Goal: Book appointment/travel/reservation

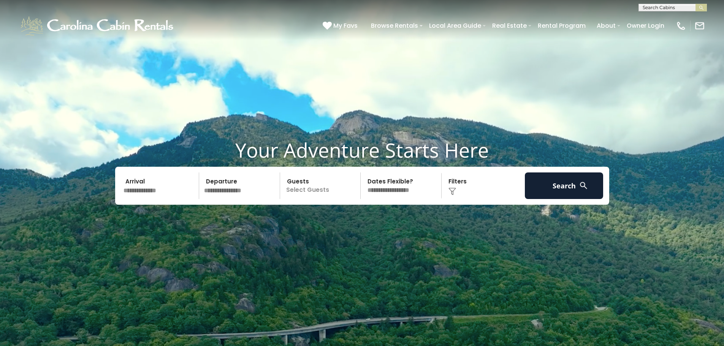
click at [158, 192] on input "text" at bounding box center [160, 186] width 79 height 27
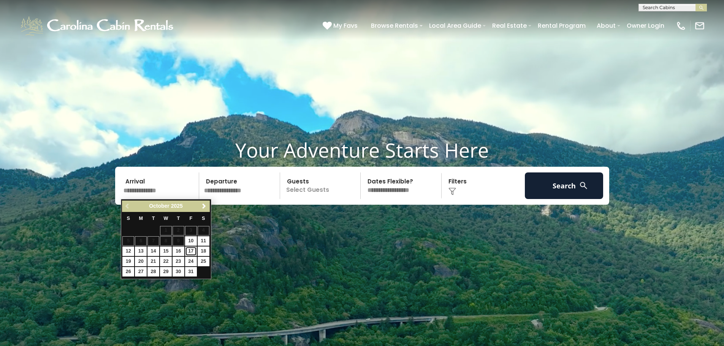
click at [193, 250] on link "17" at bounding box center [191, 252] width 12 height 10
type input "********"
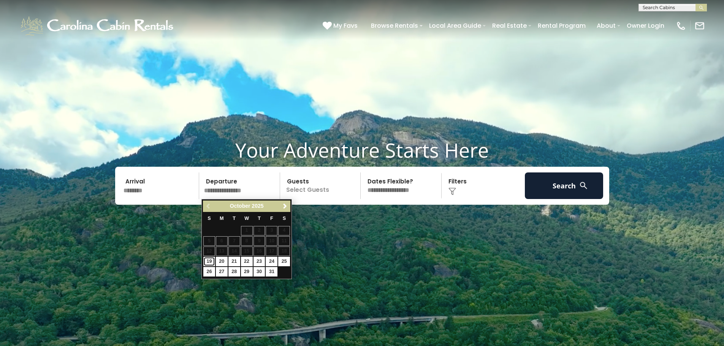
click at [211, 261] on link "19" at bounding box center [209, 262] width 12 height 10
type input "********"
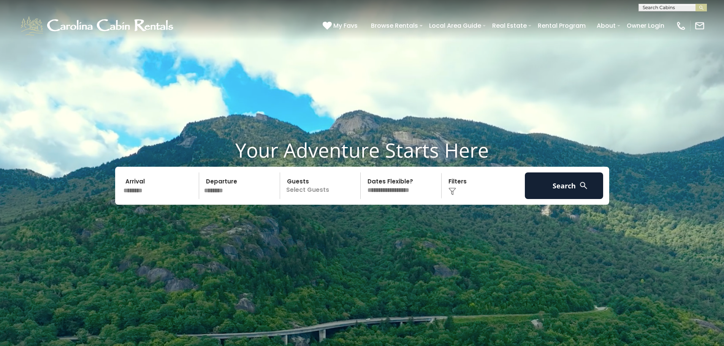
click at [326, 190] on p "Select Guests" at bounding box center [322, 186] width 78 height 27
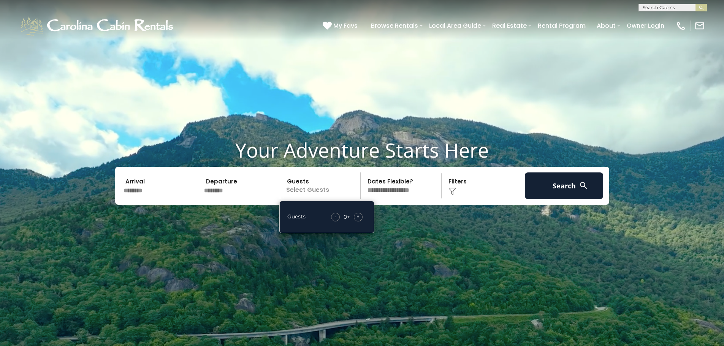
click at [362, 217] on div "+" at bounding box center [358, 217] width 9 height 9
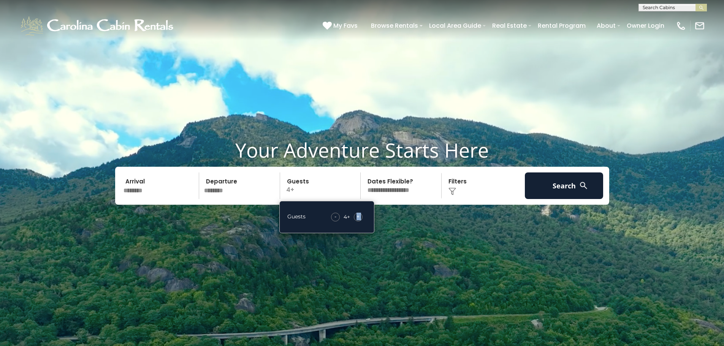
click at [362, 217] on div "+" at bounding box center [358, 217] width 9 height 9
click at [384, 195] on select "**********" at bounding box center [402, 186] width 78 height 27
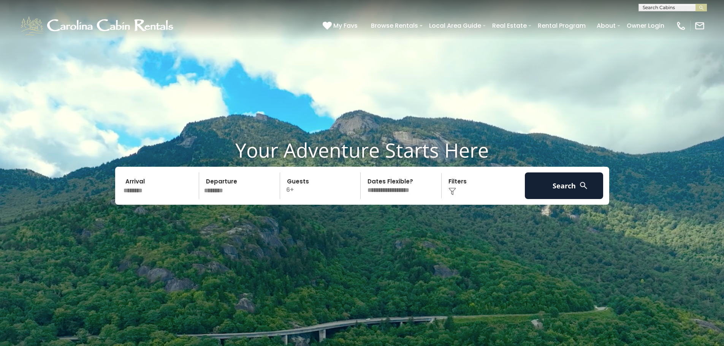
click at [397, 197] on select "**********" at bounding box center [402, 186] width 78 height 27
click at [536, 191] on button "Search" at bounding box center [564, 186] width 79 height 27
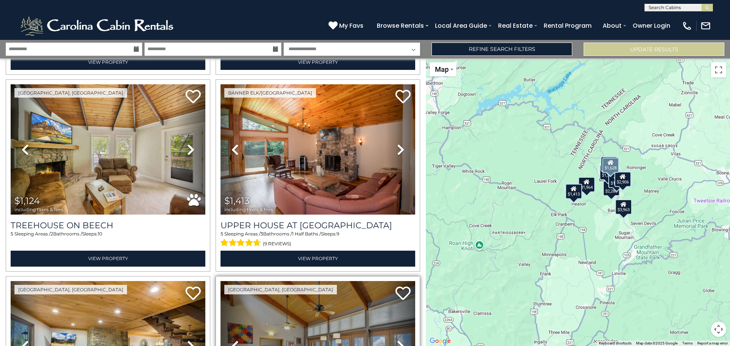
scroll to position [785, 0]
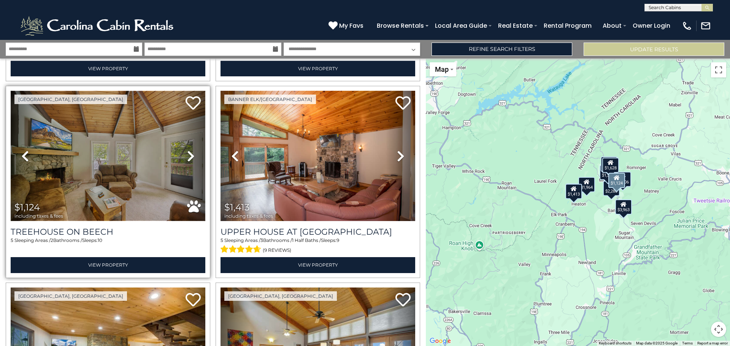
click at [116, 183] on img at bounding box center [108, 156] width 195 height 130
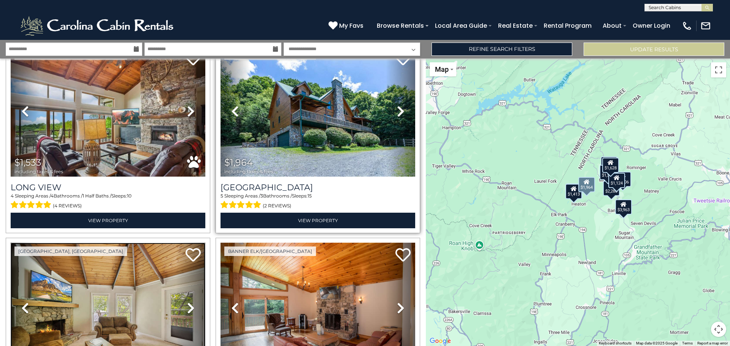
scroll to position [747, 0]
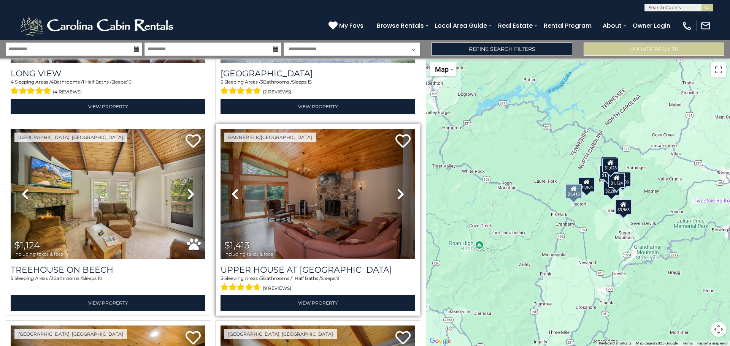
click at [300, 192] on img at bounding box center [318, 194] width 195 height 130
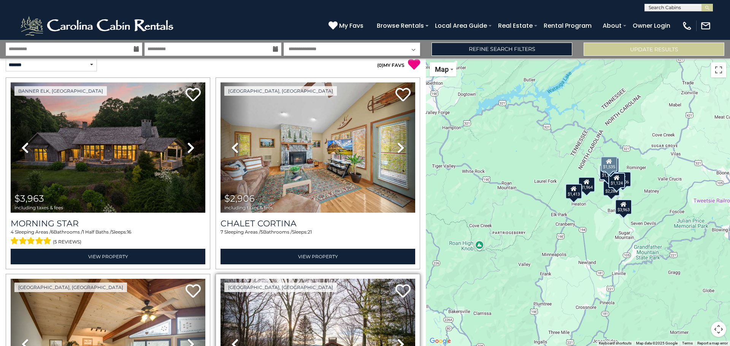
scroll to position [0, 0]
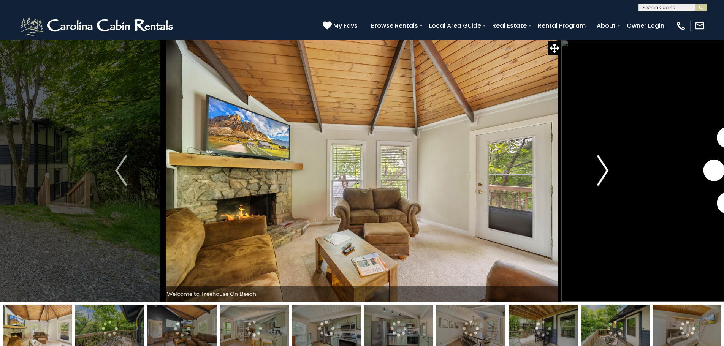
click at [601, 162] on img "Next" at bounding box center [602, 171] width 11 height 30
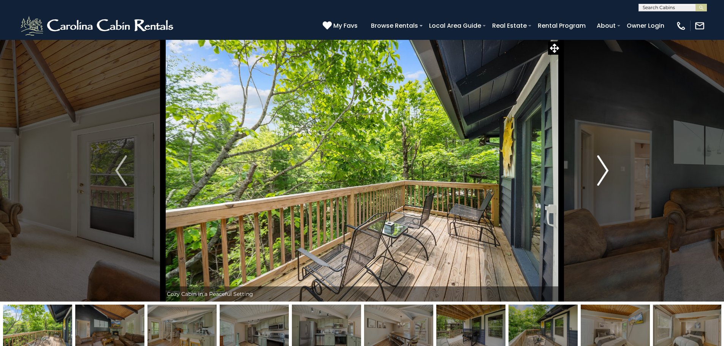
click at [601, 162] on img "Next" at bounding box center [602, 171] width 11 height 30
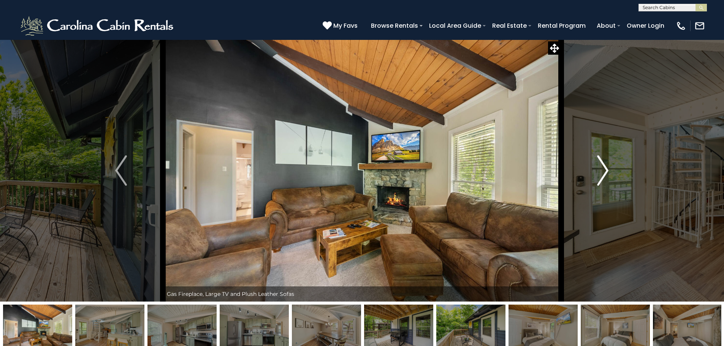
click at [601, 162] on img "Next" at bounding box center [602, 171] width 11 height 30
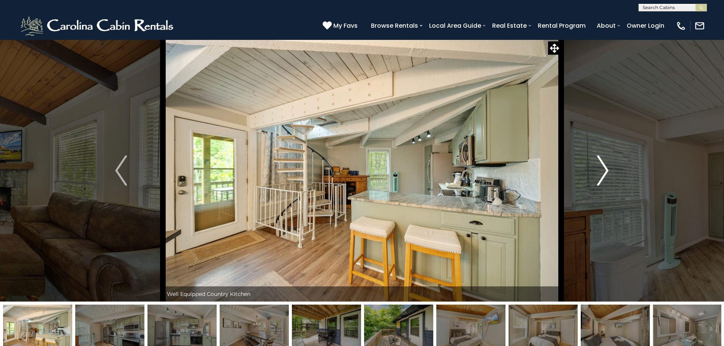
click at [601, 162] on img "Next" at bounding box center [602, 171] width 11 height 30
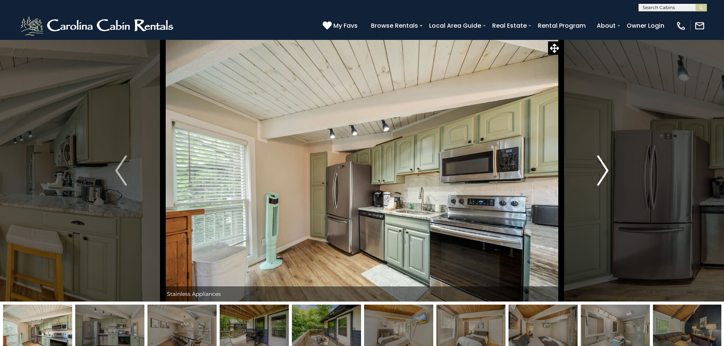
click at [601, 162] on img "Next" at bounding box center [602, 171] width 11 height 30
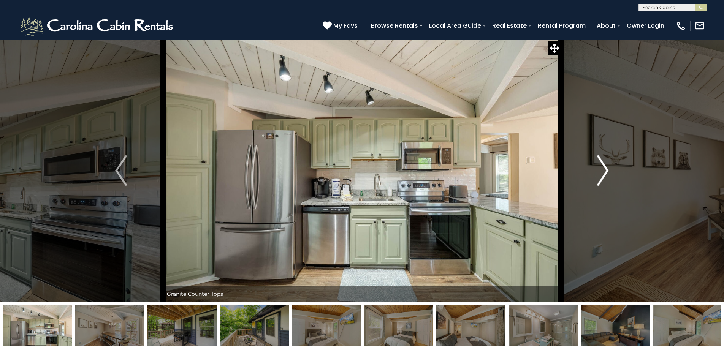
click at [601, 162] on img "Next" at bounding box center [602, 171] width 11 height 30
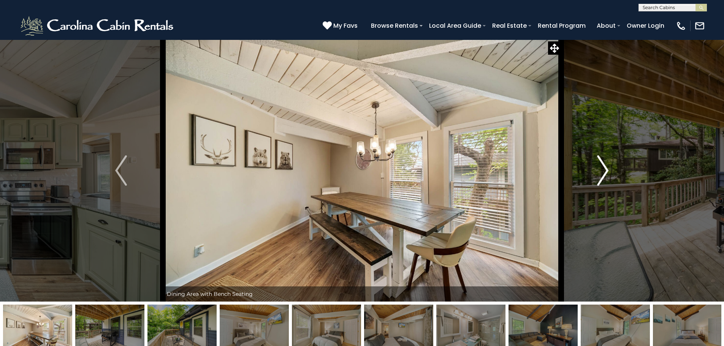
click at [601, 162] on img "Next" at bounding box center [602, 171] width 11 height 30
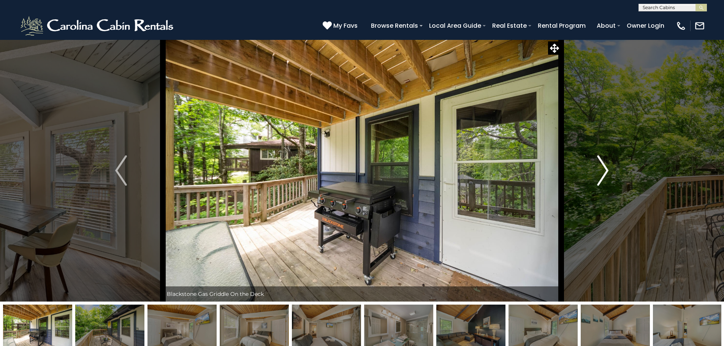
click at [601, 162] on img "Next" at bounding box center [602, 171] width 11 height 30
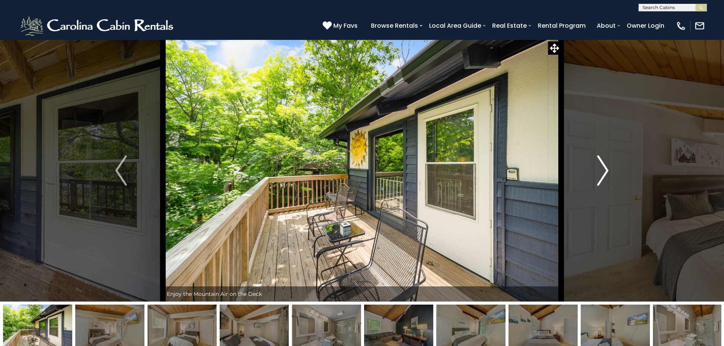
click at [601, 162] on img "Next" at bounding box center [602, 171] width 11 height 30
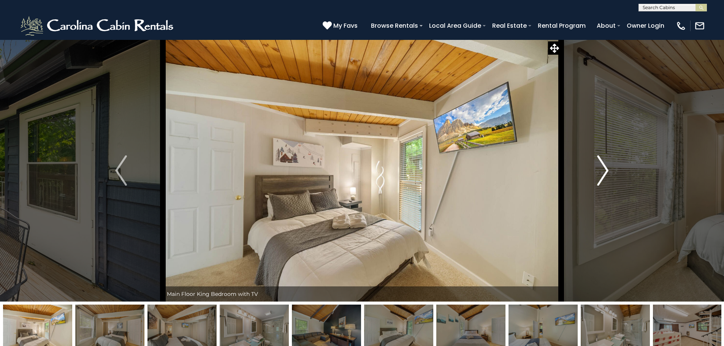
click at [601, 162] on img "Next" at bounding box center [602, 171] width 11 height 30
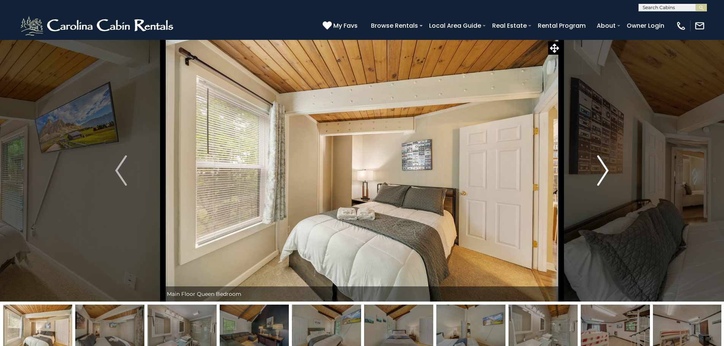
click at [601, 162] on img "Next" at bounding box center [602, 171] width 11 height 30
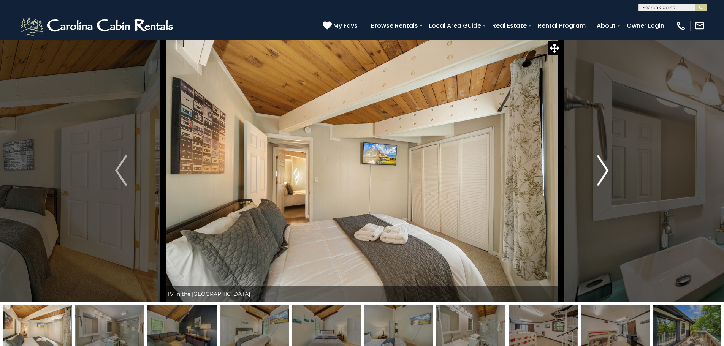
click at [601, 162] on img "Next" at bounding box center [602, 171] width 11 height 30
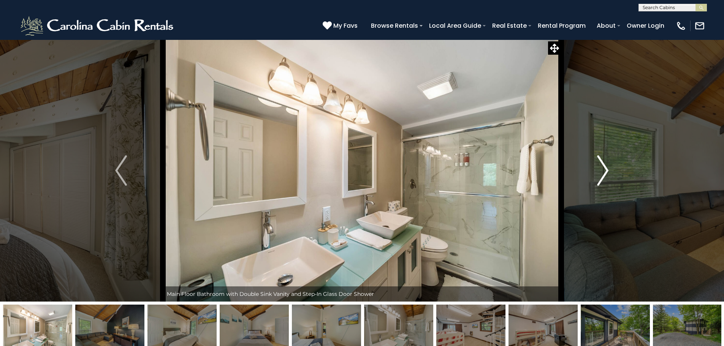
click at [601, 162] on img "Next" at bounding box center [602, 171] width 11 height 30
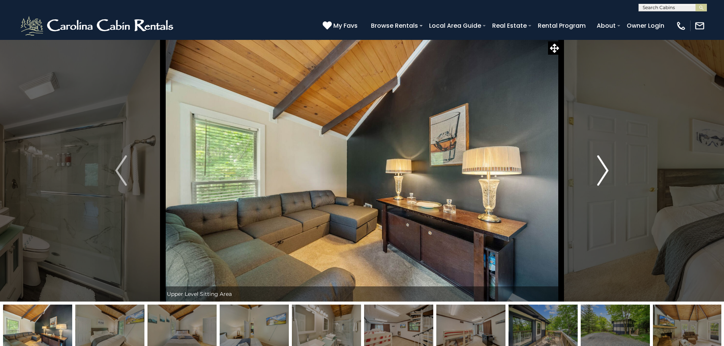
click at [601, 162] on img "Next" at bounding box center [602, 171] width 11 height 30
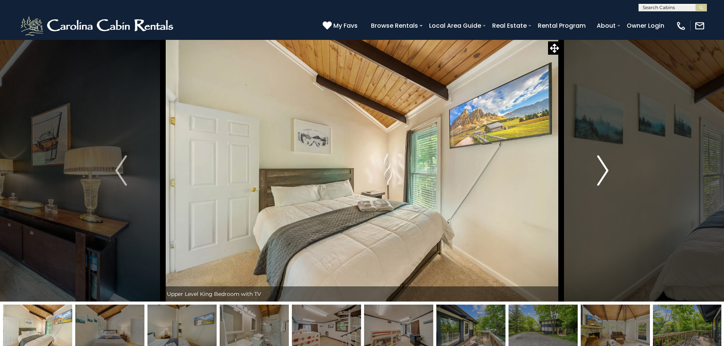
click at [601, 162] on img "Next" at bounding box center [602, 171] width 11 height 30
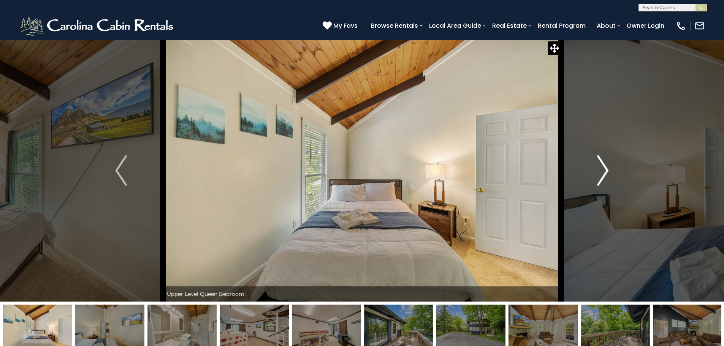
click at [601, 162] on img "Next" at bounding box center [602, 171] width 11 height 30
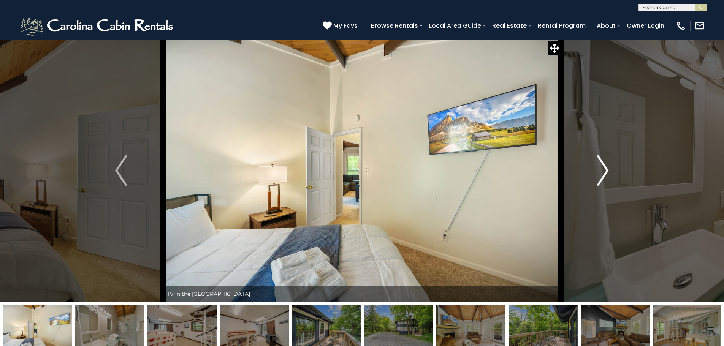
click at [601, 162] on img "Next" at bounding box center [602, 171] width 11 height 30
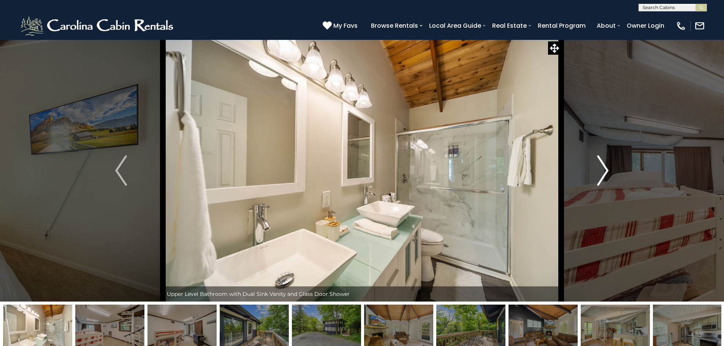
click at [601, 162] on img "Next" at bounding box center [602, 171] width 11 height 30
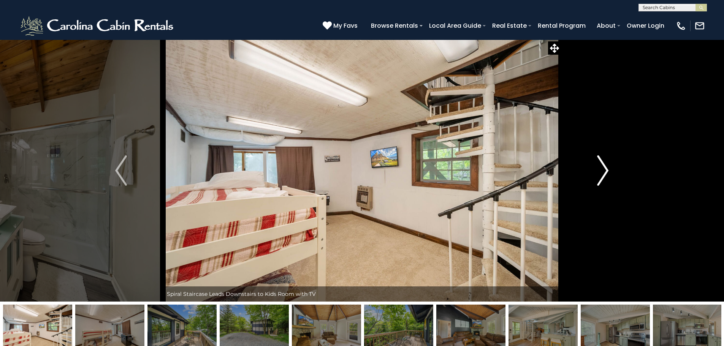
click at [601, 162] on img "Next" at bounding box center [602, 171] width 11 height 30
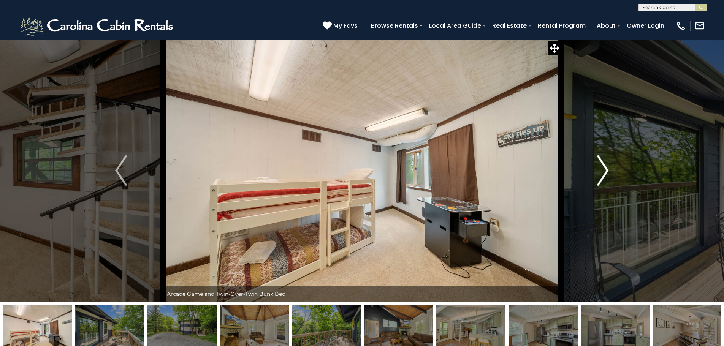
click at [601, 162] on img "Next" at bounding box center [602, 171] width 11 height 30
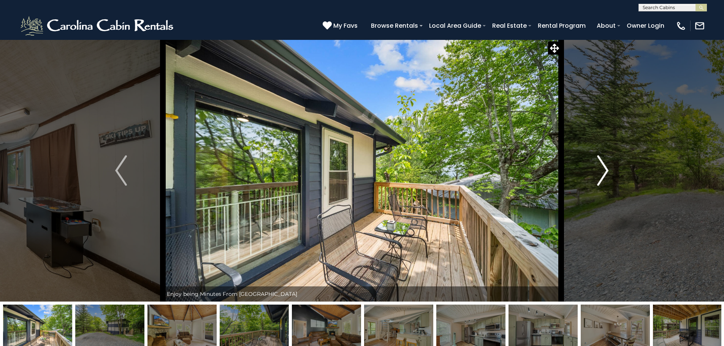
click at [601, 162] on img "Next" at bounding box center [602, 171] width 11 height 30
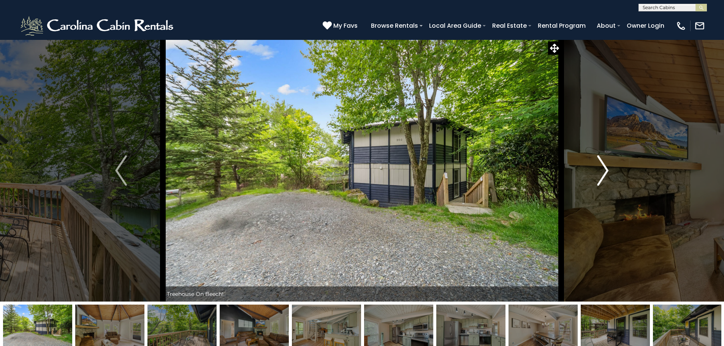
click at [601, 162] on img "Next" at bounding box center [602, 171] width 11 height 30
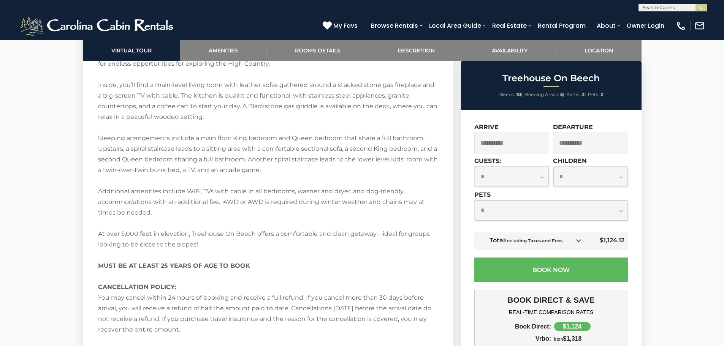
scroll to position [1255, 0]
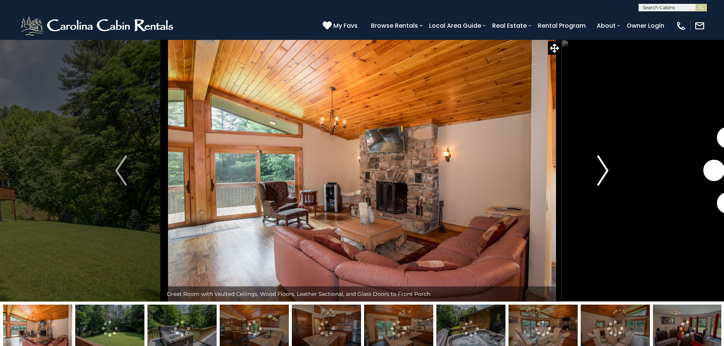
click at [610, 175] on button "Next" at bounding box center [603, 171] width 84 height 262
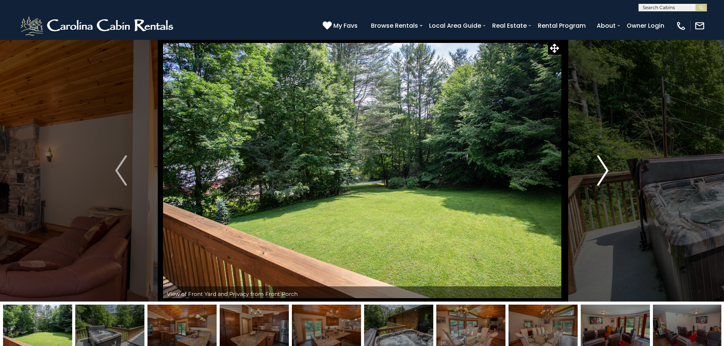
click at [610, 175] on button "Next" at bounding box center [603, 171] width 84 height 262
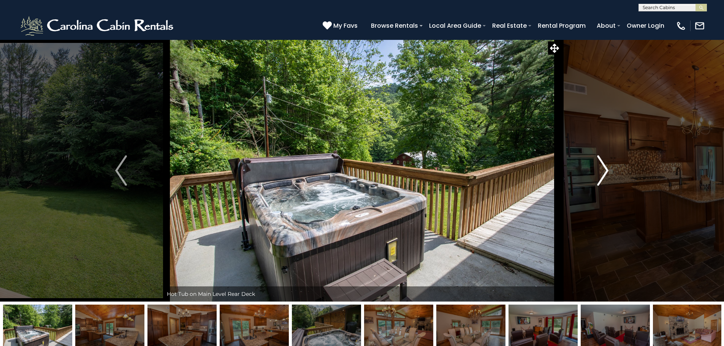
click at [610, 175] on button "Next" at bounding box center [603, 171] width 84 height 262
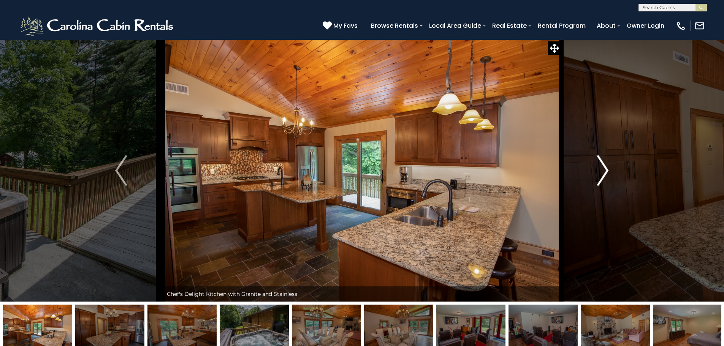
click at [610, 175] on button "Next" at bounding box center [603, 171] width 84 height 262
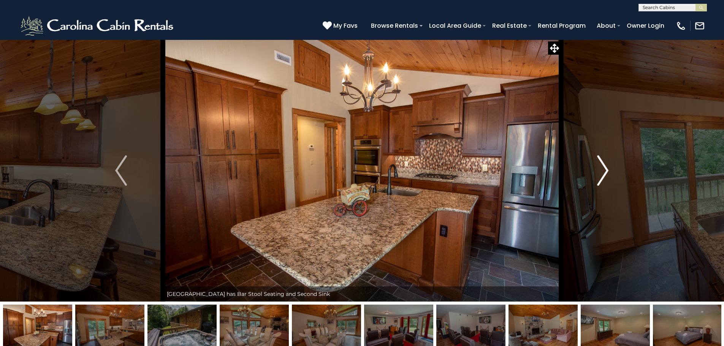
click at [610, 175] on button "Next" at bounding box center [603, 171] width 84 height 262
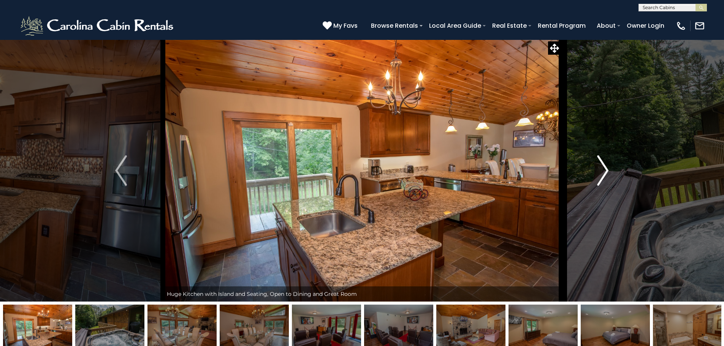
click at [610, 175] on button "Next" at bounding box center [603, 171] width 84 height 262
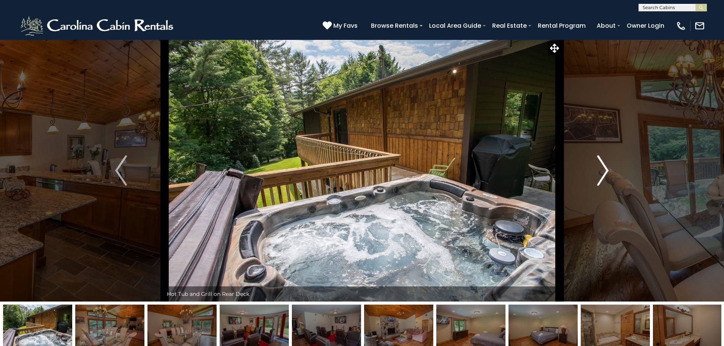
click at [610, 175] on button "Next" at bounding box center [603, 171] width 84 height 262
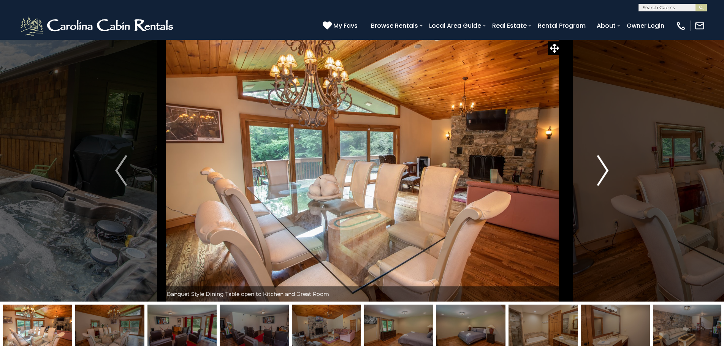
click at [610, 175] on button "Next" at bounding box center [603, 171] width 84 height 262
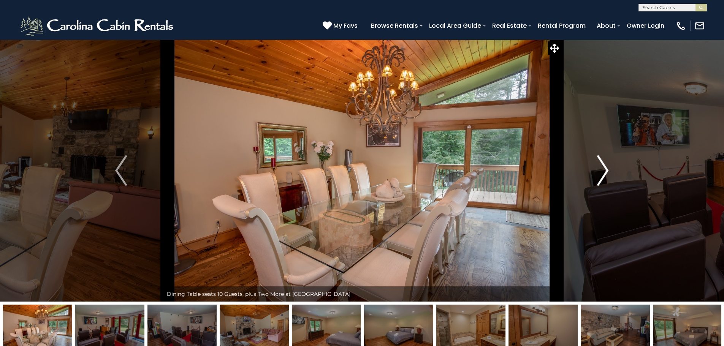
click at [610, 175] on button "Next" at bounding box center [603, 171] width 84 height 262
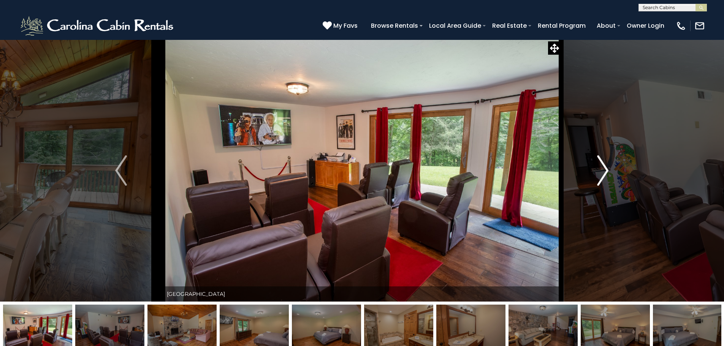
click at [610, 175] on button "Next" at bounding box center [603, 171] width 84 height 262
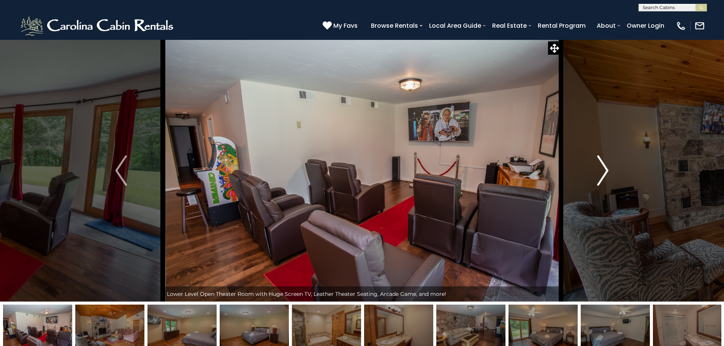
click at [610, 175] on button "Next" at bounding box center [603, 171] width 84 height 262
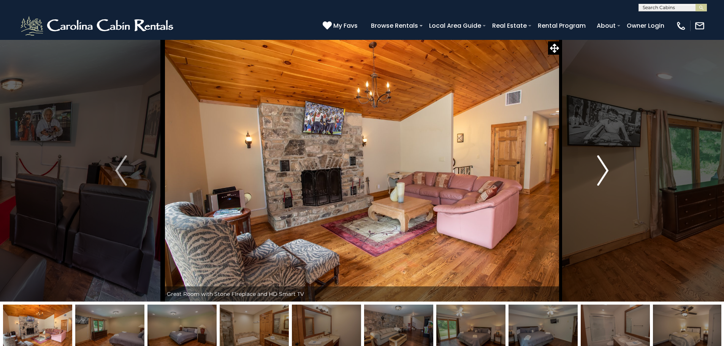
click at [610, 175] on button "Next" at bounding box center [603, 171] width 84 height 262
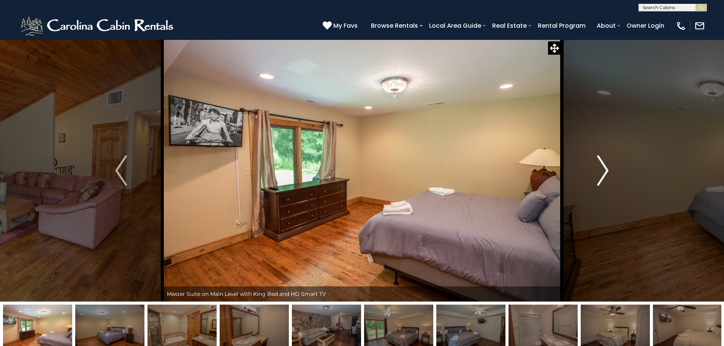
click at [610, 175] on button "Next" at bounding box center [603, 171] width 84 height 262
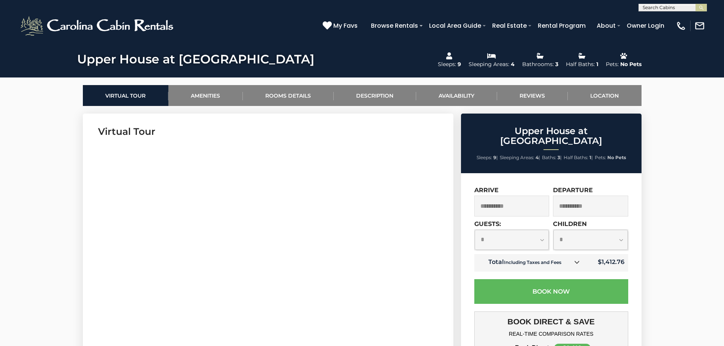
scroll to position [304, 0]
